Goal: Task Accomplishment & Management: Use online tool/utility

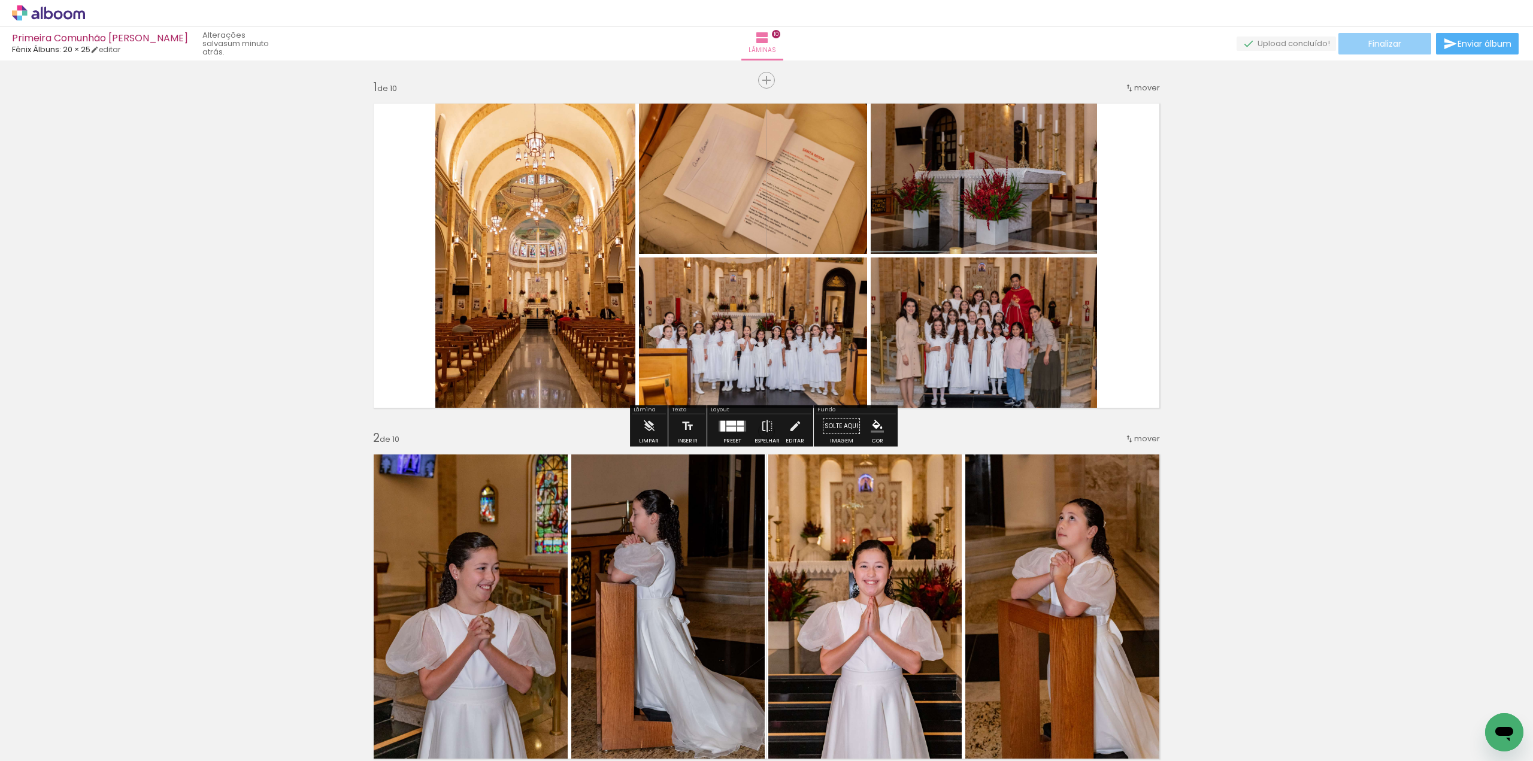
click at [1376, 41] on span "Finalizar" at bounding box center [1385, 44] width 33 height 8
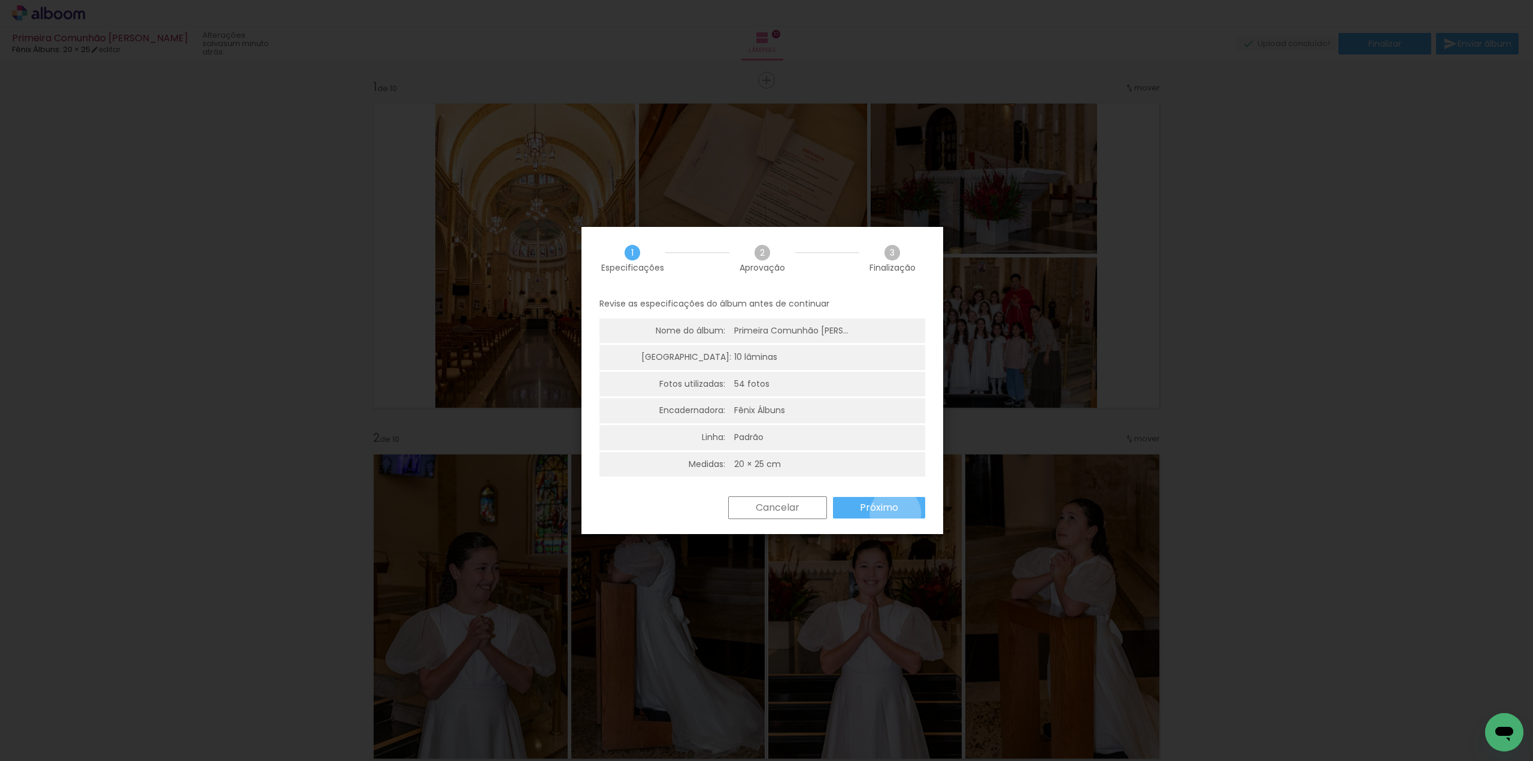
click at [0, 0] on slot "Próximo" at bounding box center [0, 0] width 0 height 0
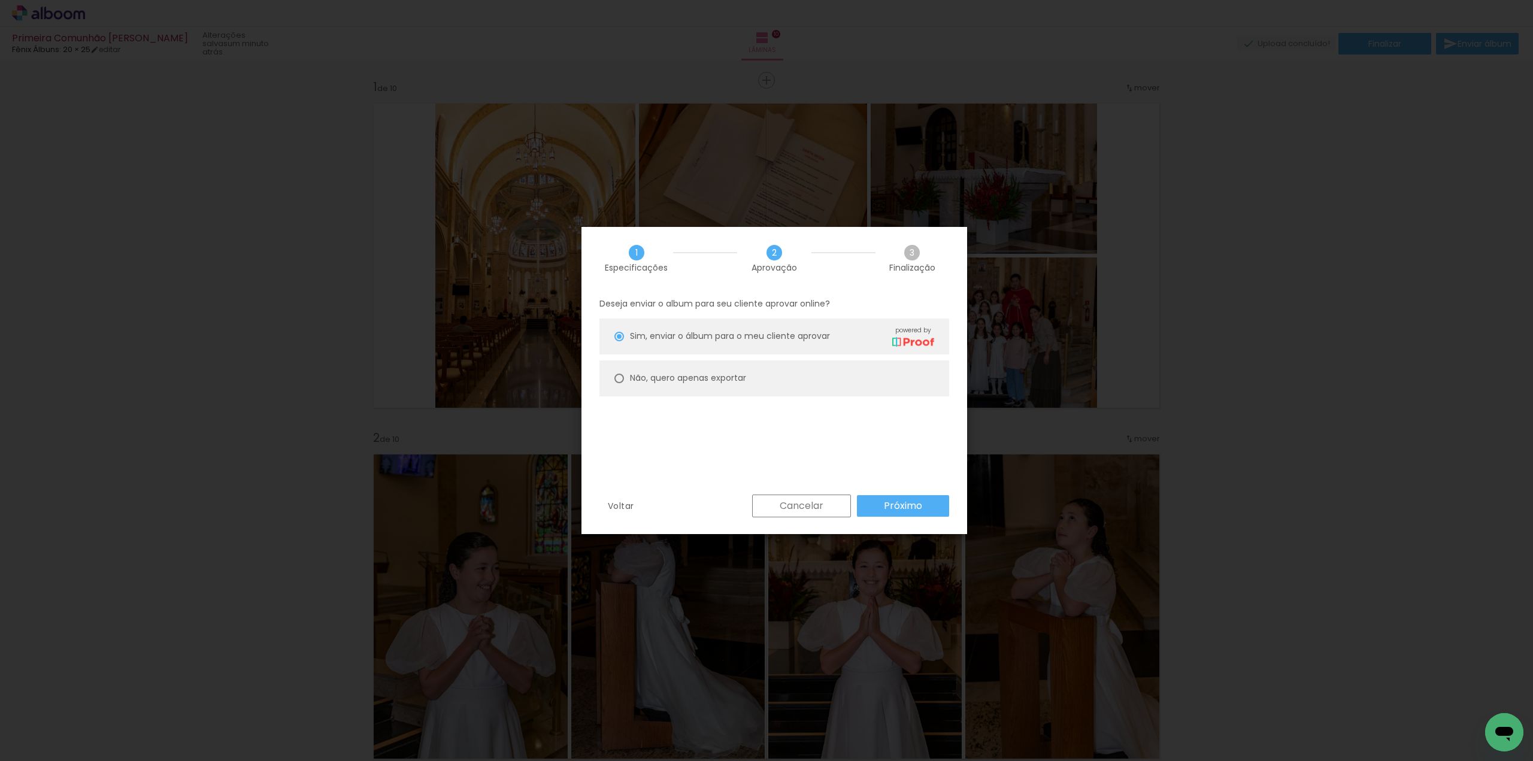
click at [907, 489] on div "Deseja enviar o album para seu cliente aprovar online? Sim, enviar o álbum para…" at bounding box center [775, 392] width 386 height 205
click at [0, 0] on slot "Próximo" at bounding box center [0, 0] width 0 height 0
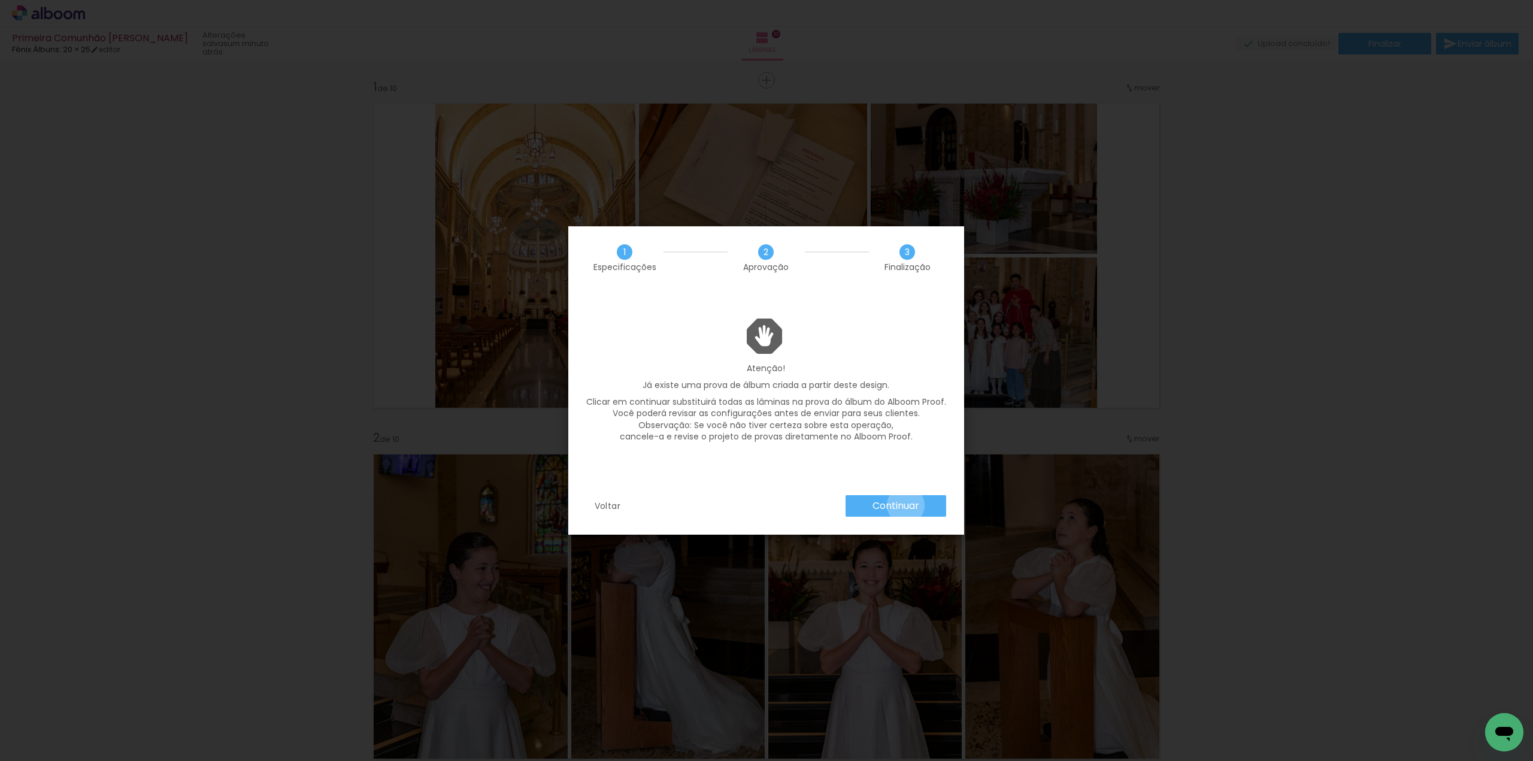
click at [0, 0] on slot "Continuar" at bounding box center [0, 0] width 0 height 0
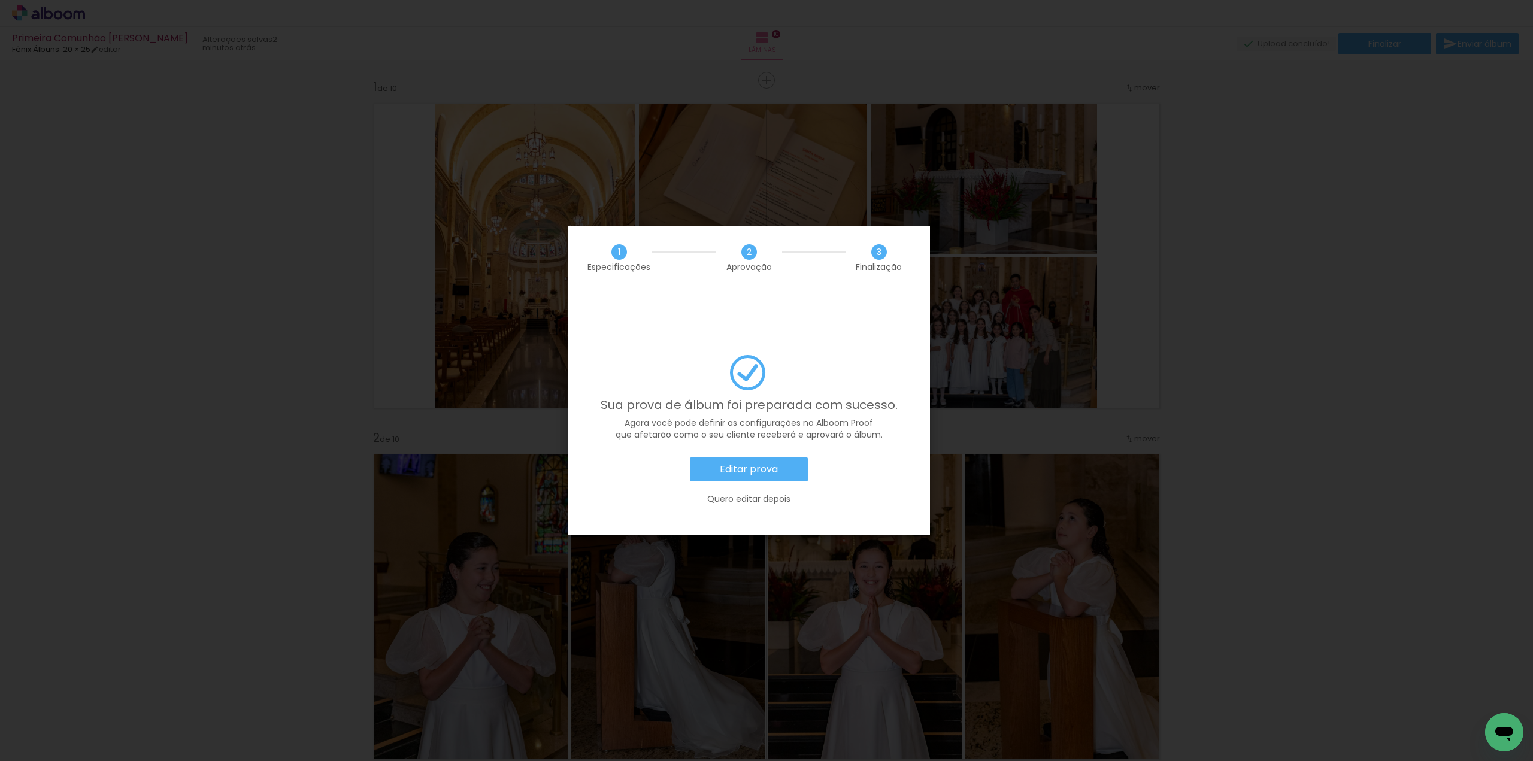
click at [0, 0] on slot "Editar prova" at bounding box center [0, 0] width 0 height 0
